Goal: Register for event/course

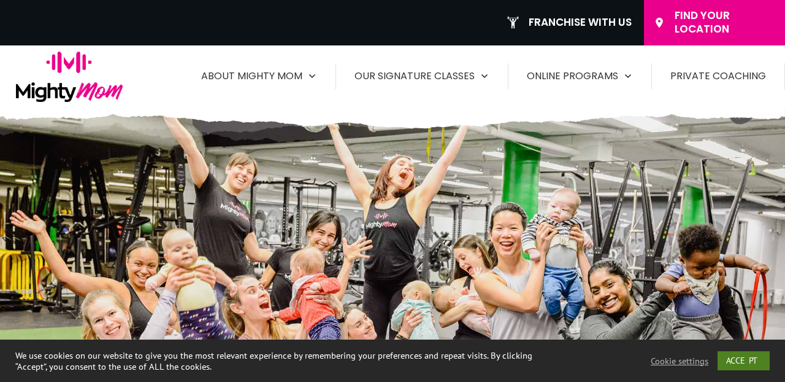
click at [753, 368] on link "ACCEPT" at bounding box center [744, 360] width 52 height 19
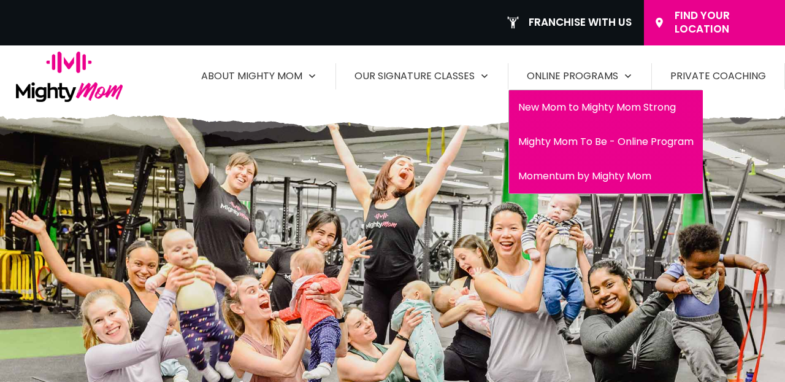
click at [558, 103] on span "New Mom to Mighty Mom Strong" at bounding box center [605, 108] width 175 height 20
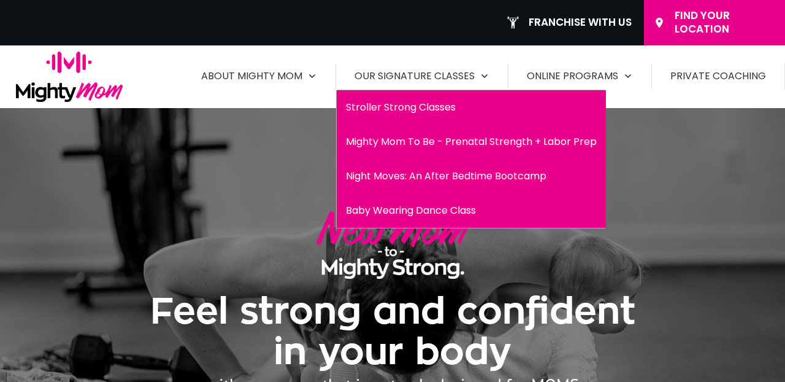
click at [423, 210] on span "Baby Wearing Dance Class" at bounding box center [471, 211] width 251 height 20
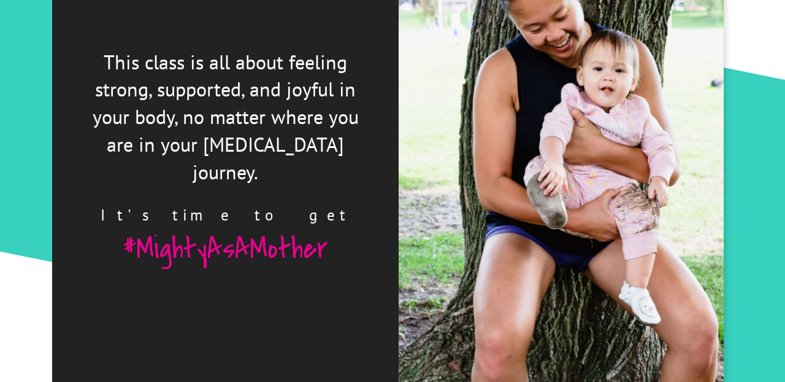
scroll to position [1202, 0]
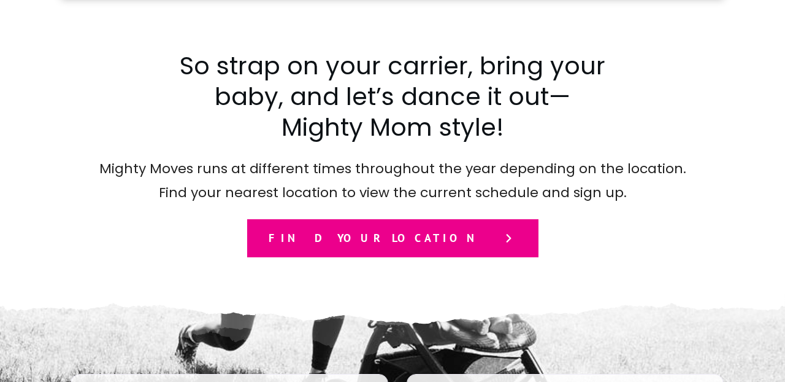
click at [720, 180] on div "So strap on your carrier, bring your baby, and let’s dance it out—Mighty Mom st…" at bounding box center [392, 153] width 662 height 207
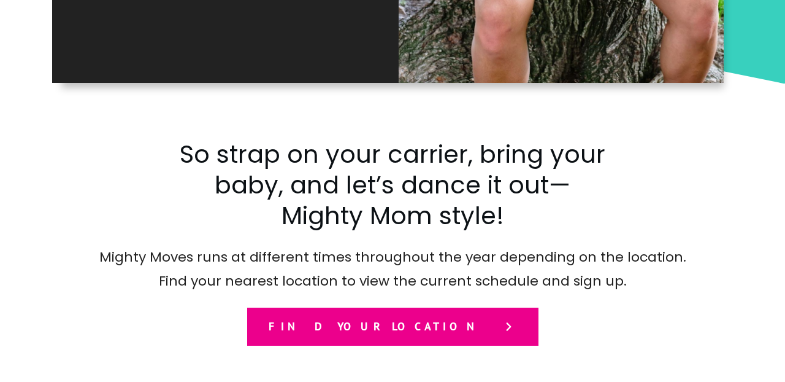
scroll to position [1561, 0]
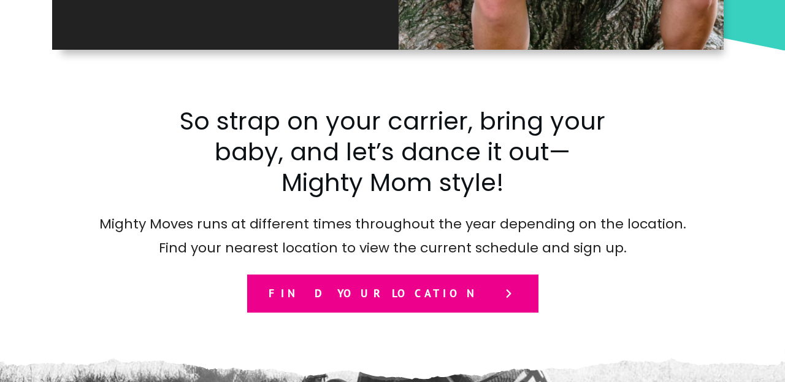
click at [397, 302] on link "Find your location" at bounding box center [392, 293] width 291 height 38
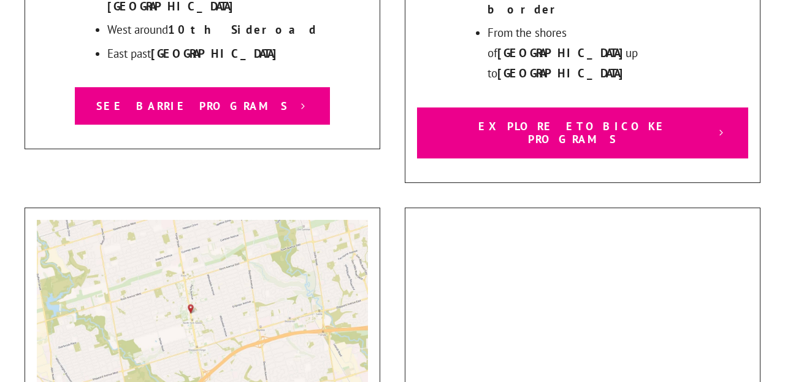
scroll to position [873, 0]
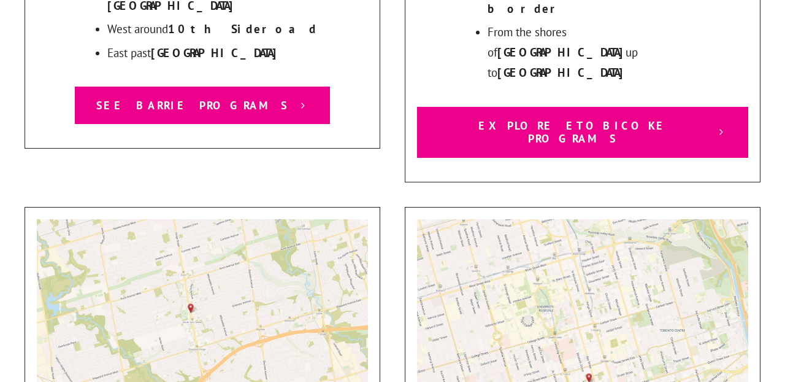
click at [556, 225] on img at bounding box center [586, 348] width 341 height 258
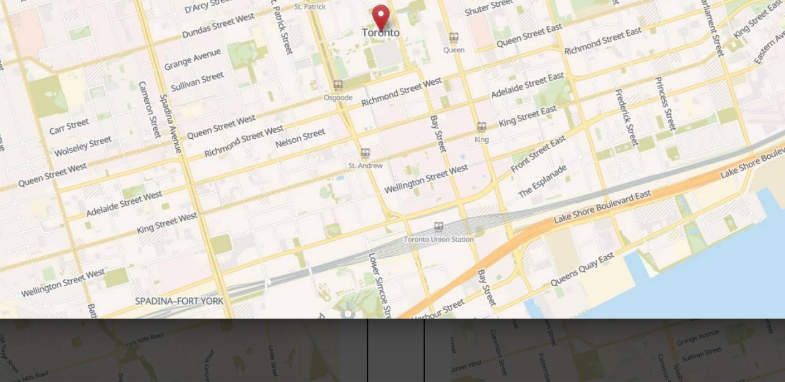
scroll to position [904, 0]
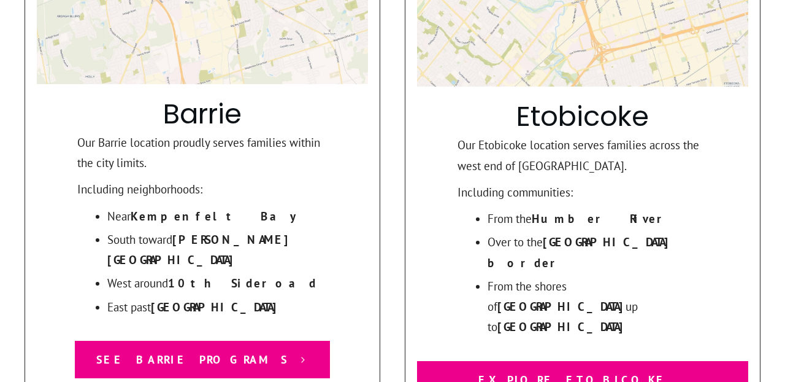
scroll to position [605, 0]
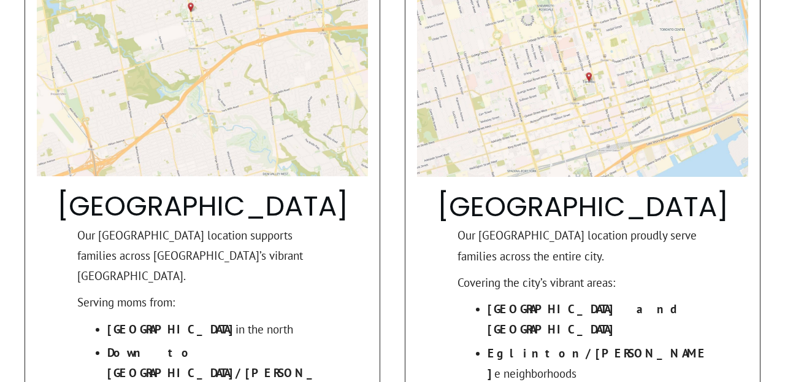
scroll to position [1193, 0]
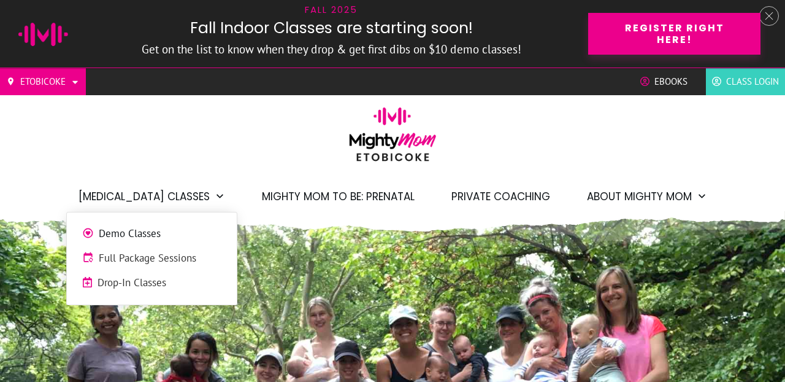
click at [137, 285] on span "Drop-In Classes" at bounding box center [160, 283] width 124 height 16
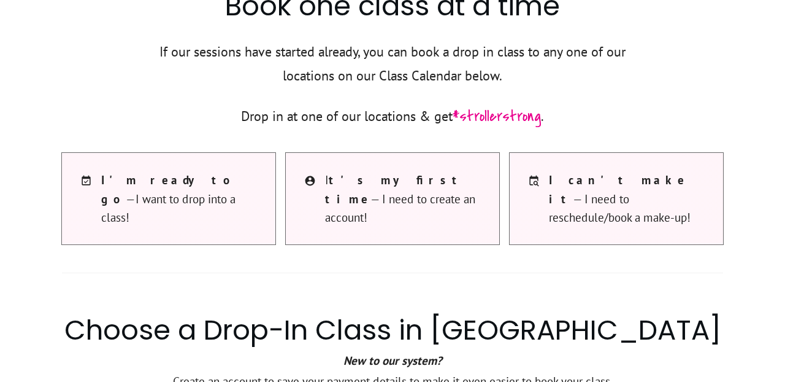
scroll to position [551, 0]
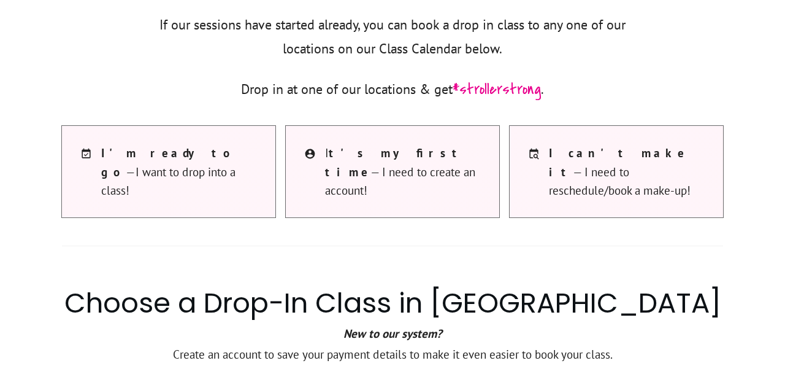
click at [394, 161] on span "I t's my first time — I need to create an account!" at bounding box center [406, 172] width 162 height 56
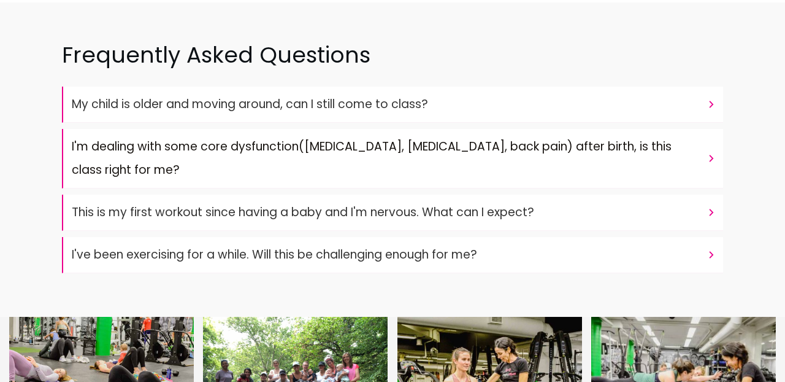
scroll to position [4994, 0]
click at [166, 95] on font "My child is older and moving around, can I still come to class?" at bounding box center [250, 103] width 356 height 17
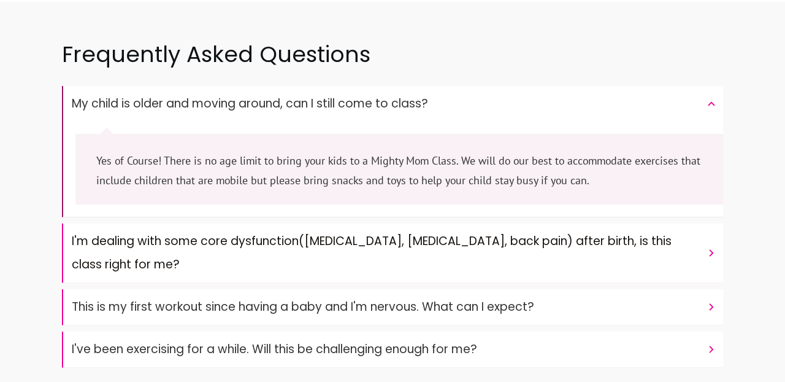
click at [166, 95] on font "My child is older and moving around, can I still come to class?" at bounding box center [250, 103] width 356 height 17
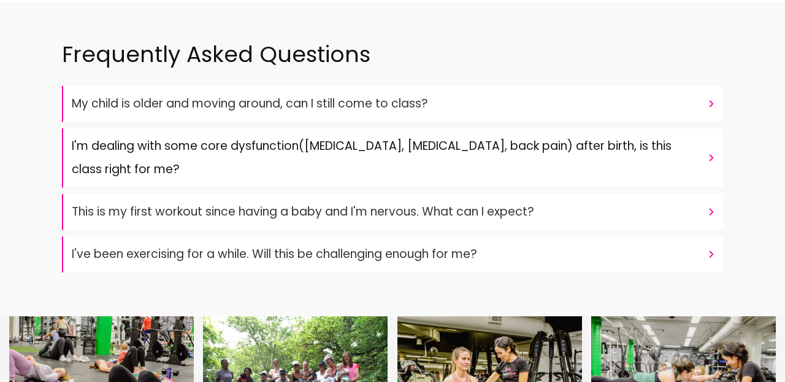
click at [356, 203] on font "This is my first workout since having a baby and I'm nervous. What can I expect?" at bounding box center [303, 211] width 462 height 17
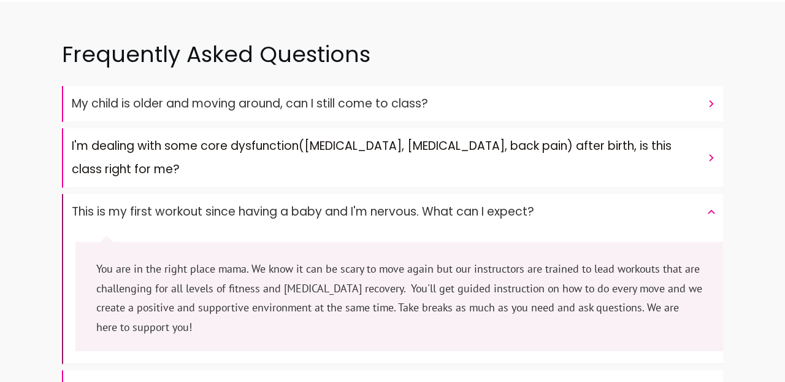
click at [361, 203] on font "This is my first workout since having a baby and I'm nervous. What can I expect?" at bounding box center [303, 211] width 462 height 17
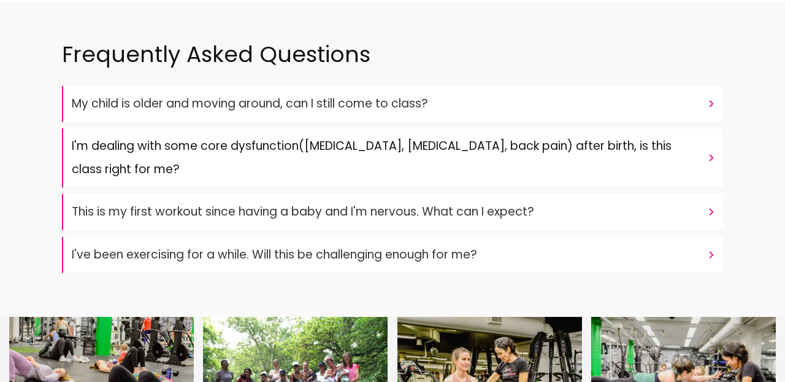
click at [378, 134] on h4 "I'm dealing with some core dysfunction(prolapse, diastasis recti, back pain) af…" at bounding box center [386, 157] width 629 height 47
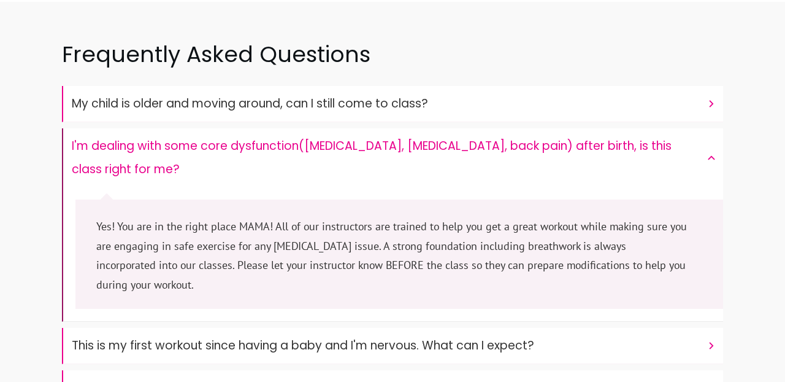
click at [378, 134] on h4 "I'm dealing with some core dysfunction(prolapse, diastasis recti, back pain) af…" at bounding box center [386, 157] width 629 height 47
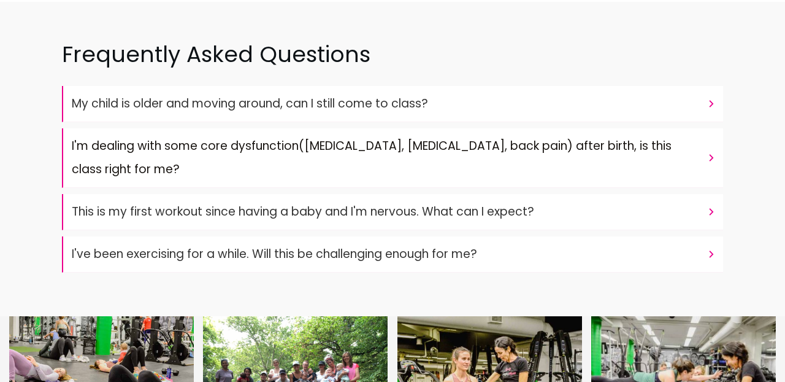
click at [358, 245] on font "I've been exercising for a while. Will this be challenging enough for me?" at bounding box center [274, 253] width 405 height 17
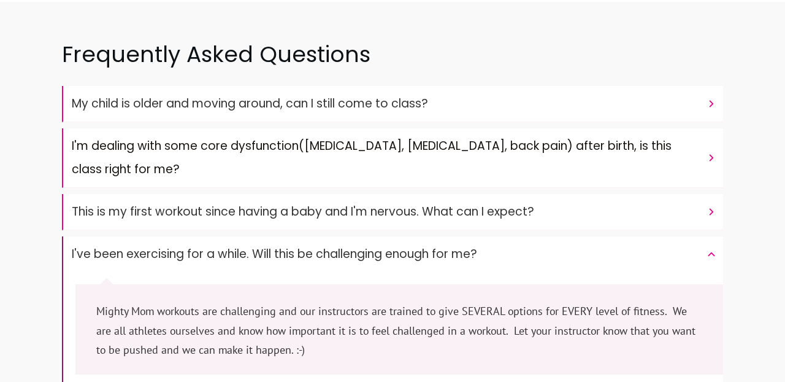
click at [358, 245] on font "I've been exercising for a while. Will this be challenging enough for me?" at bounding box center [274, 253] width 405 height 17
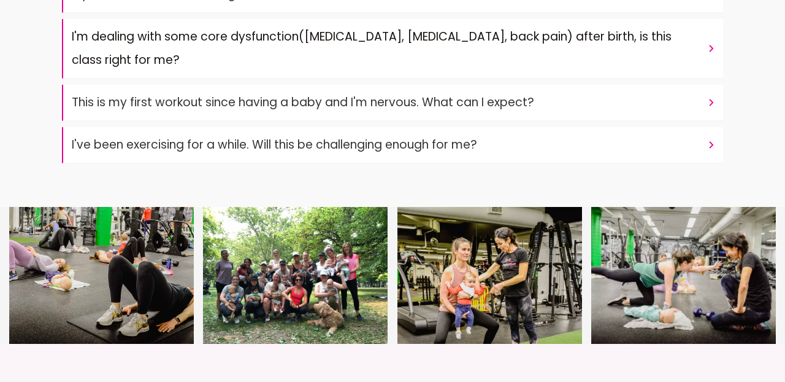
scroll to position [5104, 0]
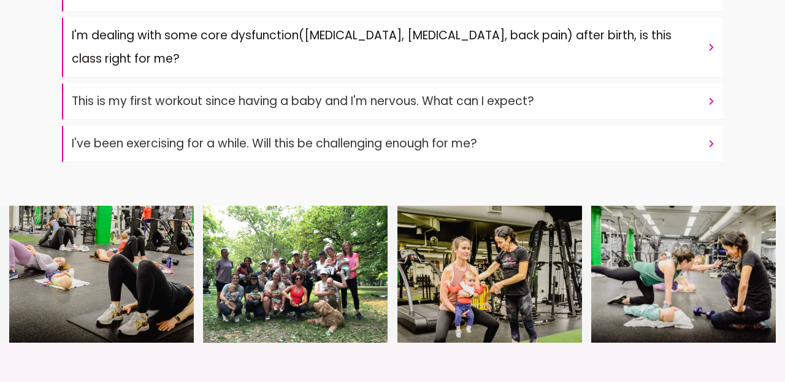
click at [273, 93] on font "This is my first workout since having a baby and I'm nervous. What can I expect?" at bounding box center [303, 101] width 462 height 17
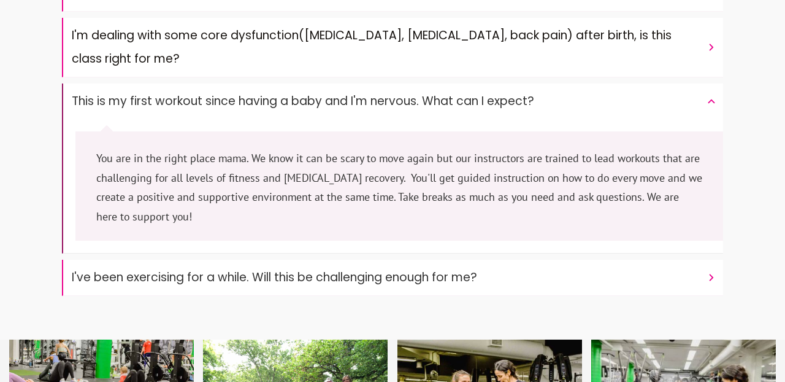
click at [273, 93] on font "This is my first workout since having a baby and I'm nervous. What can I expect?" at bounding box center [303, 101] width 462 height 17
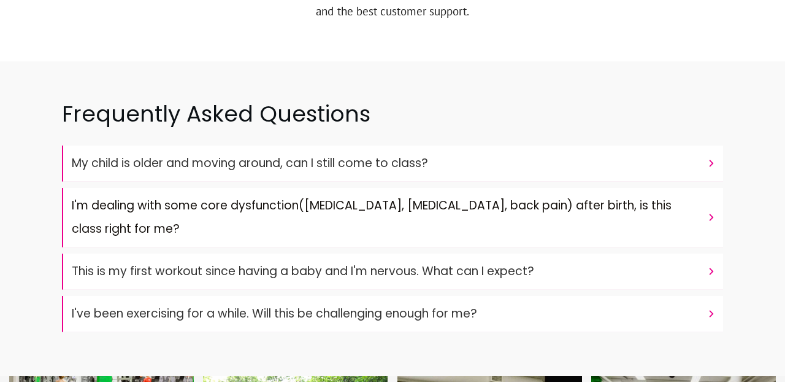
scroll to position [4916, 0]
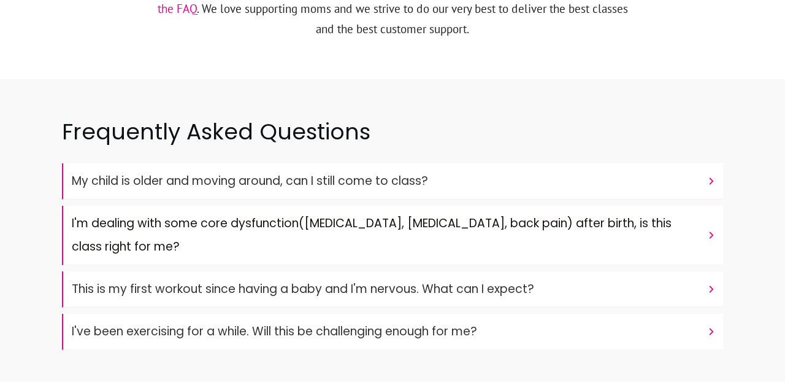
click at [256, 172] on font "My child is older and moving around, can I still come to class?" at bounding box center [250, 180] width 356 height 17
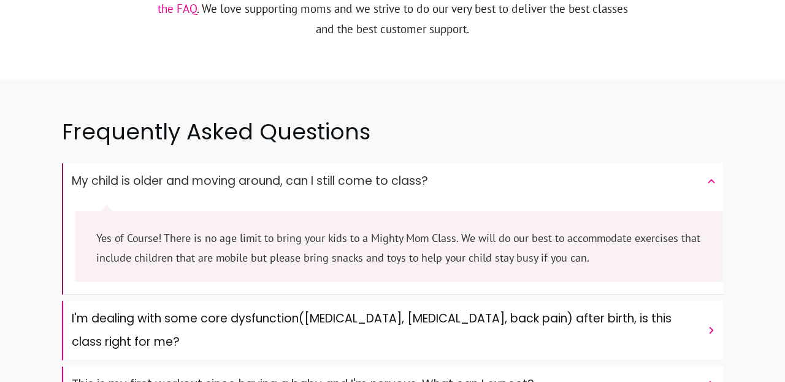
click at [256, 172] on font "My child is older and moving around, can I still come to class?" at bounding box center [250, 180] width 356 height 17
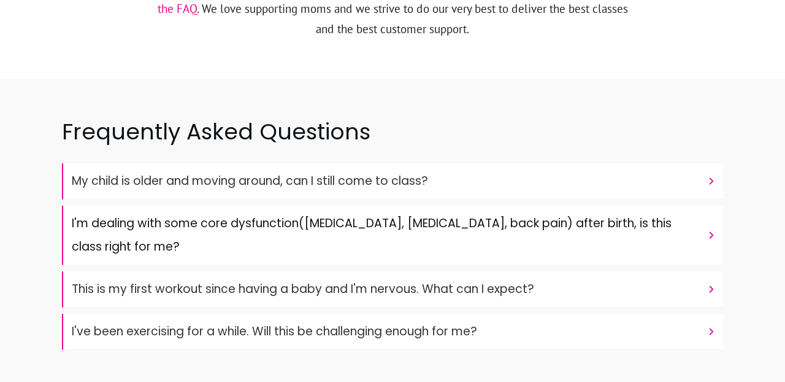
click at [256, 172] on font "My child is older and moving around, can I still come to class?" at bounding box center [250, 180] width 356 height 17
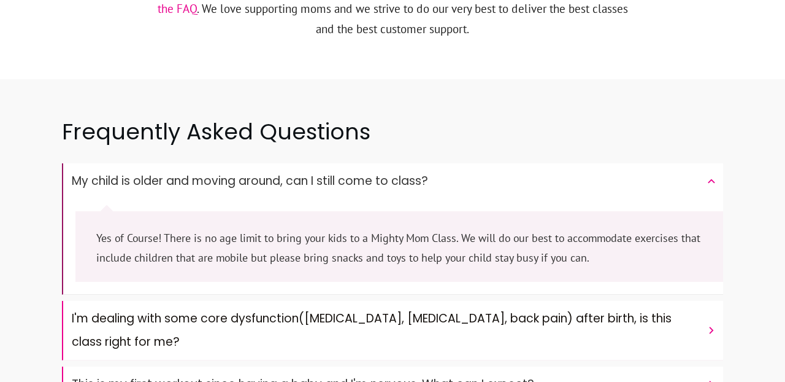
click at [256, 172] on font "My child is older and moving around, can I still come to class?" at bounding box center [250, 180] width 356 height 17
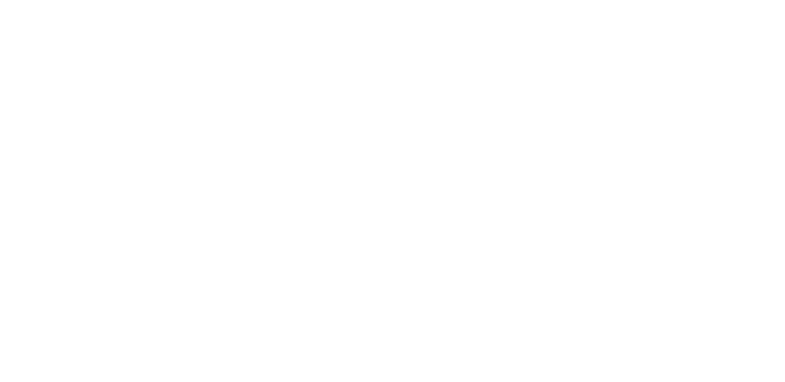
scroll to position [1008, 0]
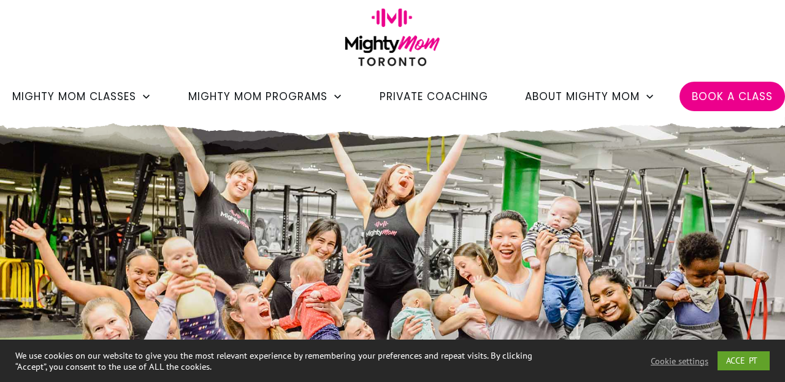
scroll to position [32, 0]
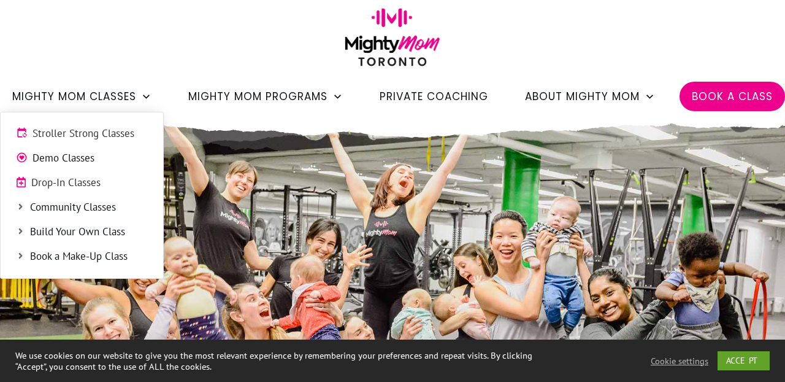
click at [22, 232] on use at bounding box center [20, 231] width 4 height 6
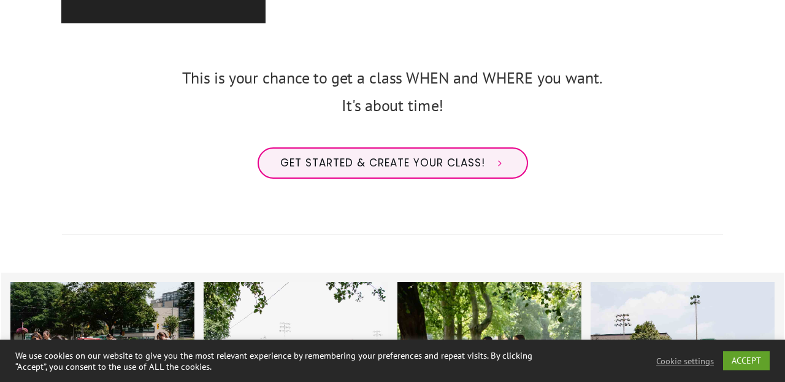
scroll to position [1086, 0]
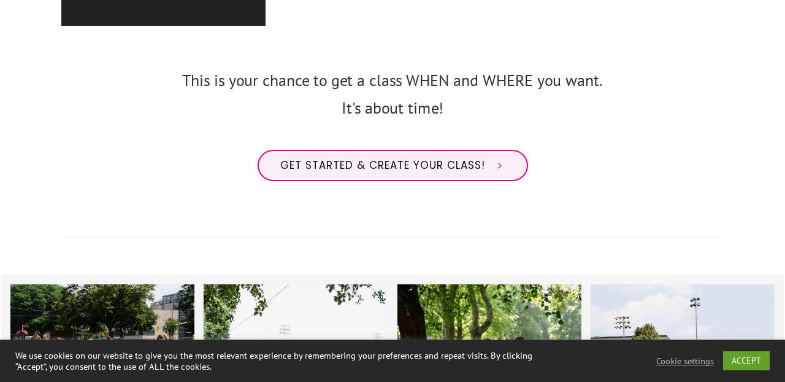
click at [732, 374] on div "We use cookies on our website to give you the most relevant experience by remem…" at bounding box center [392, 360] width 785 height 42
click at [732, 365] on link "ACCEPT" at bounding box center [746, 360] width 47 height 19
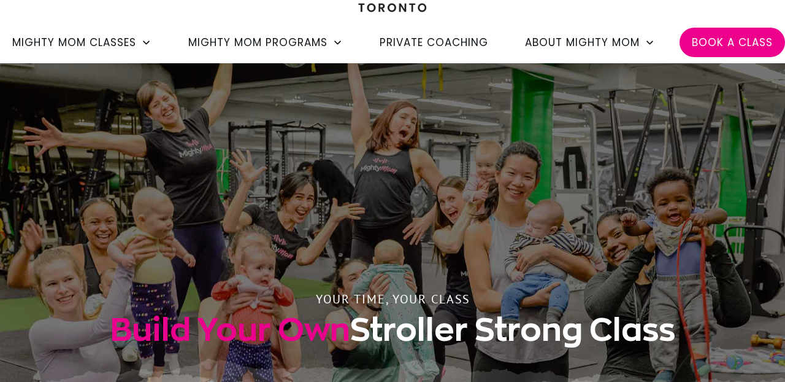
scroll to position [85, 0]
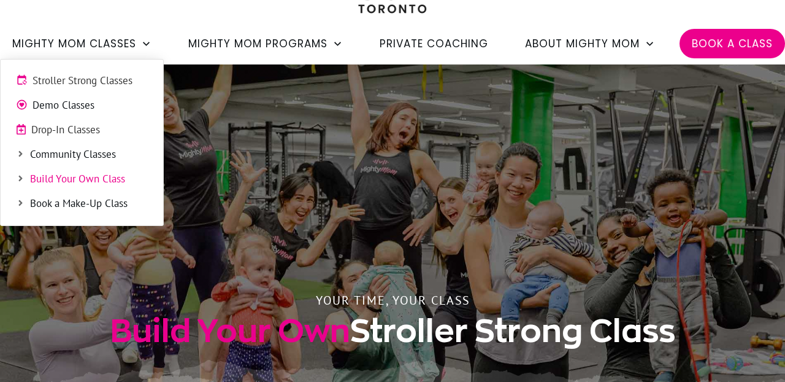
click at [125, 122] on span "Drop-In Classes" at bounding box center [89, 130] width 117 height 16
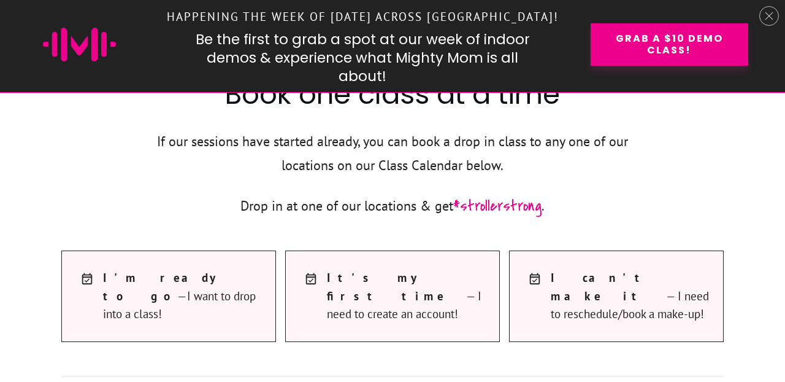
scroll to position [602, 0]
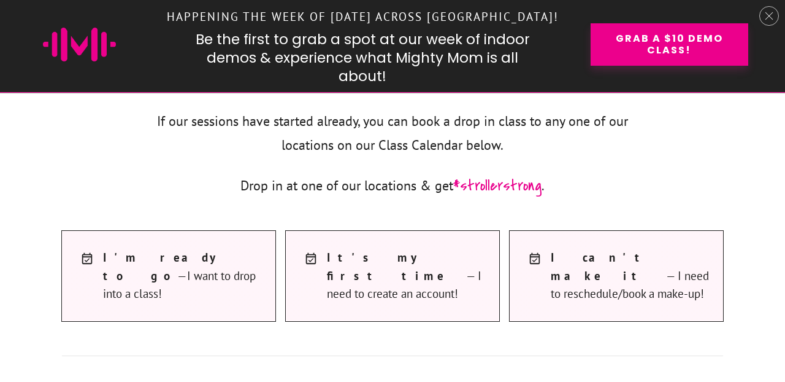
click at [773, 7] on div at bounding box center [392, 46] width 785 height 92
click at [769, 19] on icon at bounding box center [769, 16] width 9 height 9
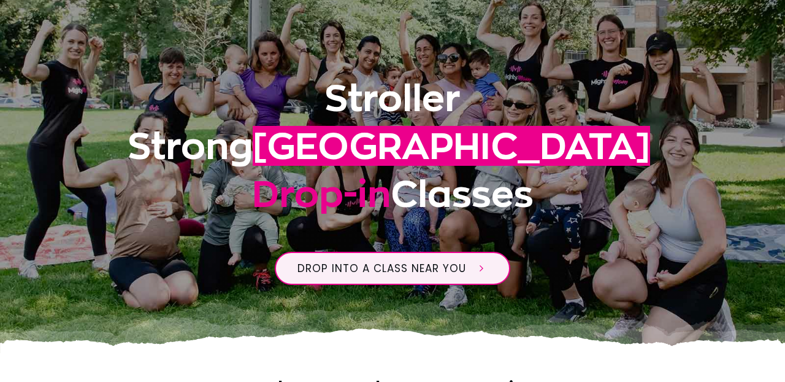
scroll to position [185, 0]
